Goal: Task Accomplishment & Management: Use online tool/utility

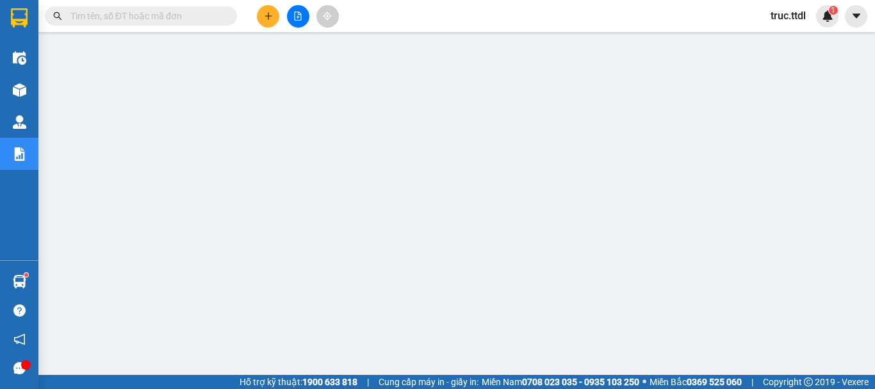
click at [302, 19] on icon "file-add" at bounding box center [298, 16] width 9 height 9
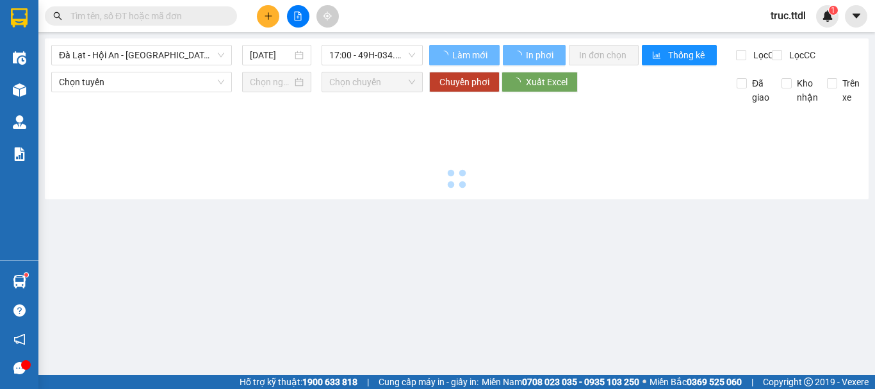
click at [158, 56] on span "Đà Lạt - Hội An - [GEOGRAPHIC_DATA] (24 Phòng)" at bounding box center [141, 55] width 165 height 19
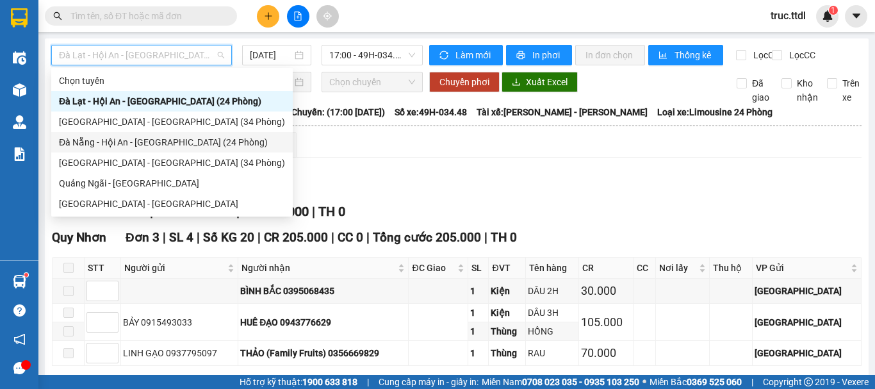
click at [119, 145] on div "Đà Nẵng - Hội An - [GEOGRAPHIC_DATA] (24 Phòng)" at bounding box center [172, 142] width 226 height 14
type input "[DATE]"
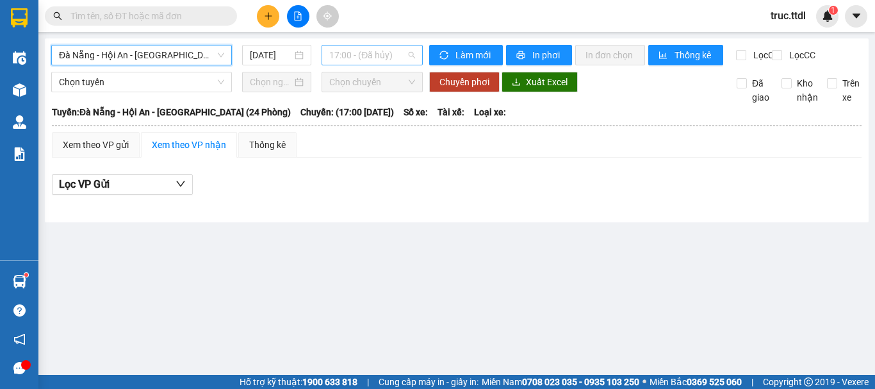
click at [384, 60] on span "17:00 - (Đã hủy)" at bounding box center [372, 55] width 86 height 19
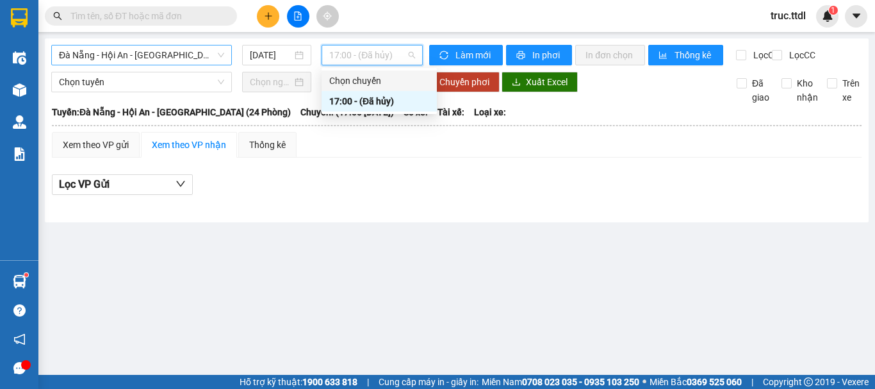
click at [162, 53] on span "Đà Nẵng - Hội An - [GEOGRAPHIC_DATA] (24 Phòng)" at bounding box center [141, 55] width 165 height 19
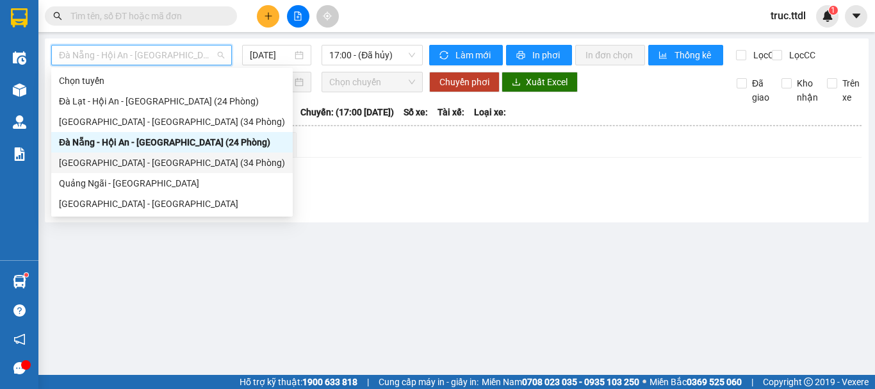
click at [129, 162] on div "[GEOGRAPHIC_DATA] - [GEOGRAPHIC_DATA] (34 Phòng)" at bounding box center [172, 163] width 226 height 14
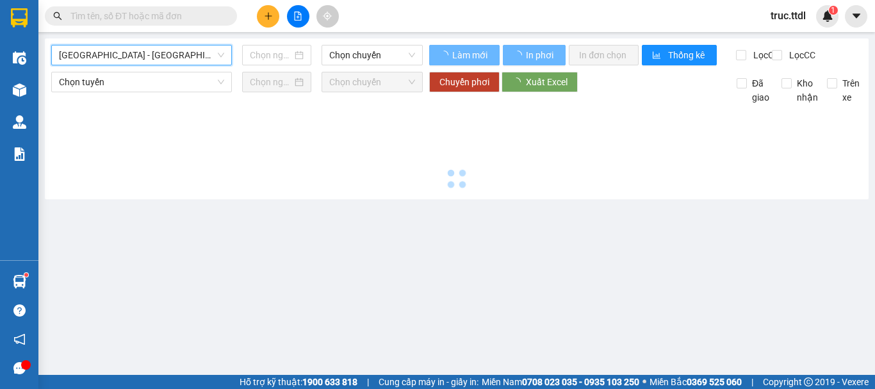
type input "[DATE]"
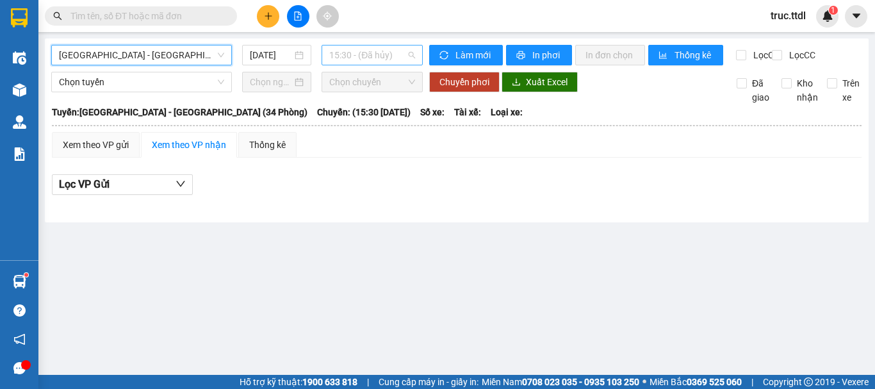
click at [394, 59] on span "15:30 - (Đã hủy)" at bounding box center [372, 55] width 86 height 19
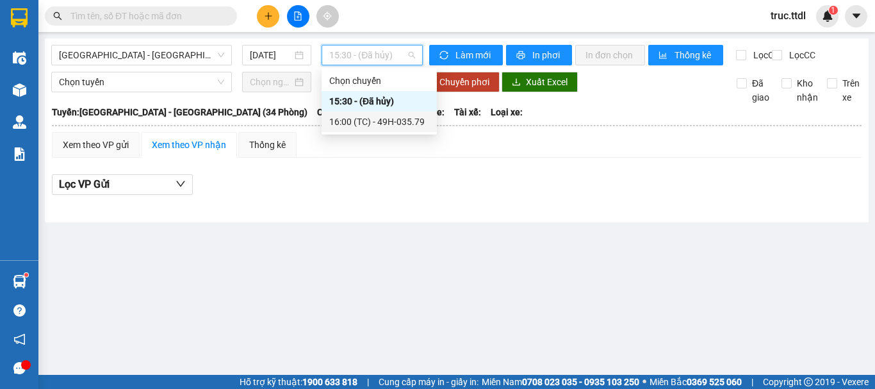
click at [392, 125] on div "16:00 (TC) - 49H-035.79" at bounding box center [379, 122] width 100 height 14
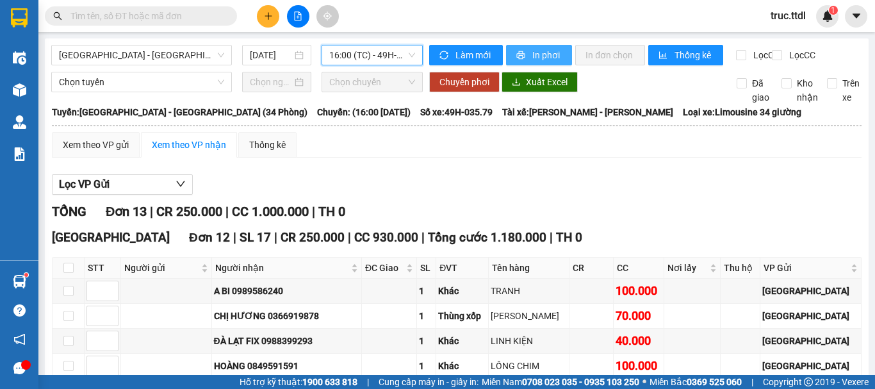
click at [543, 61] on span "In phơi" at bounding box center [547, 55] width 29 height 14
click at [151, 16] on input "text" at bounding box center [146, 16] width 151 height 14
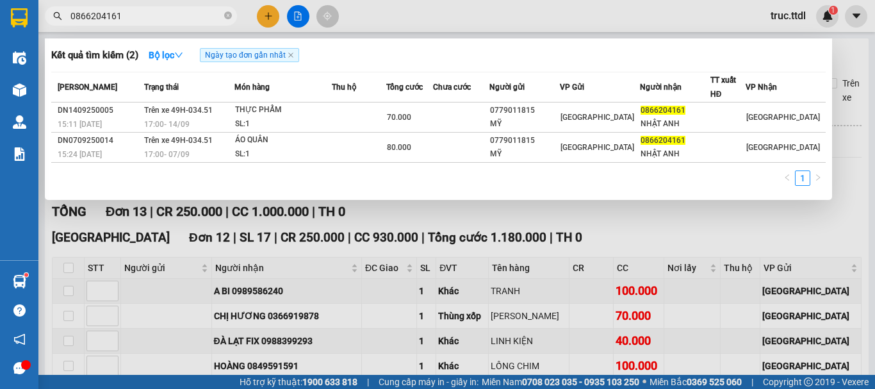
type input "0866204161"
click at [226, 17] on icon "close-circle" at bounding box center [228, 16] width 8 height 8
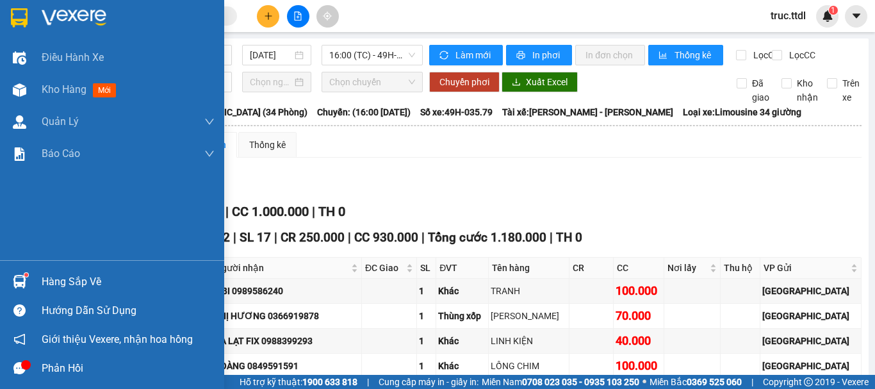
click at [17, 22] on img at bounding box center [19, 17] width 17 height 19
